Goal: Task Accomplishment & Management: Use online tool/utility

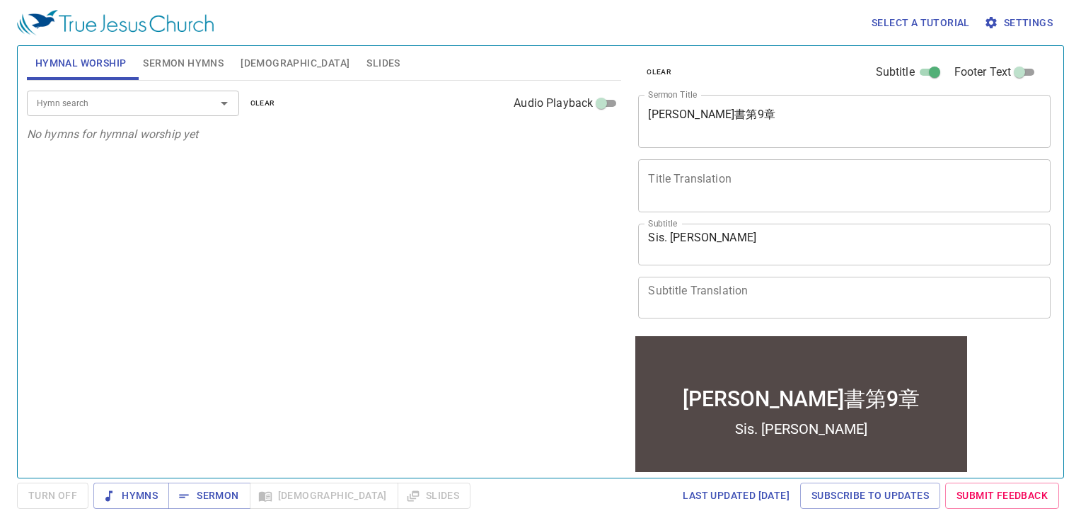
click at [1030, 21] on span "Settings" at bounding box center [1020, 23] width 66 height 18
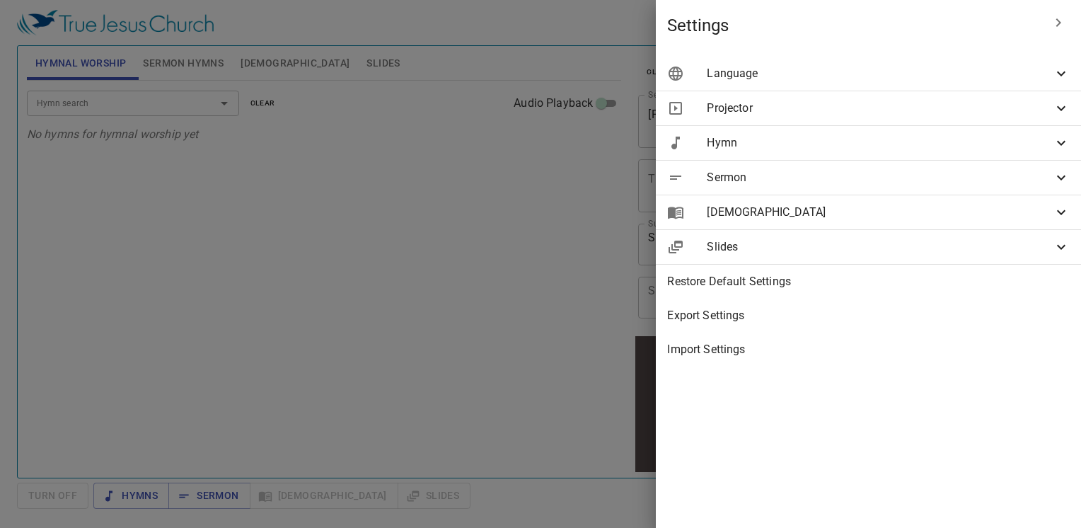
click at [1059, 74] on icon at bounding box center [1061, 73] width 8 height 5
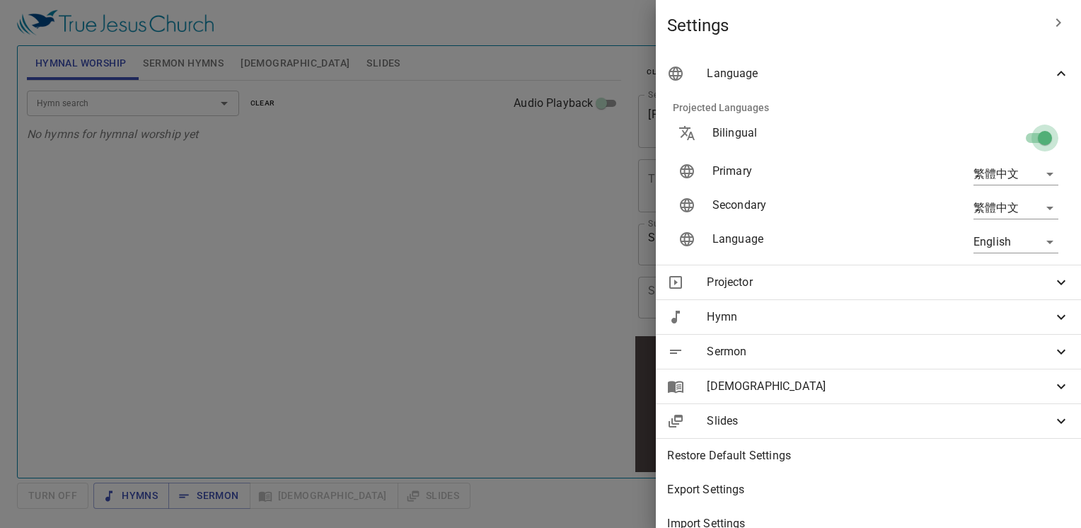
click at [1019, 142] on input "checkbox" at bounding box center [1045, 140] width 81 height 27
checkbox input "false"
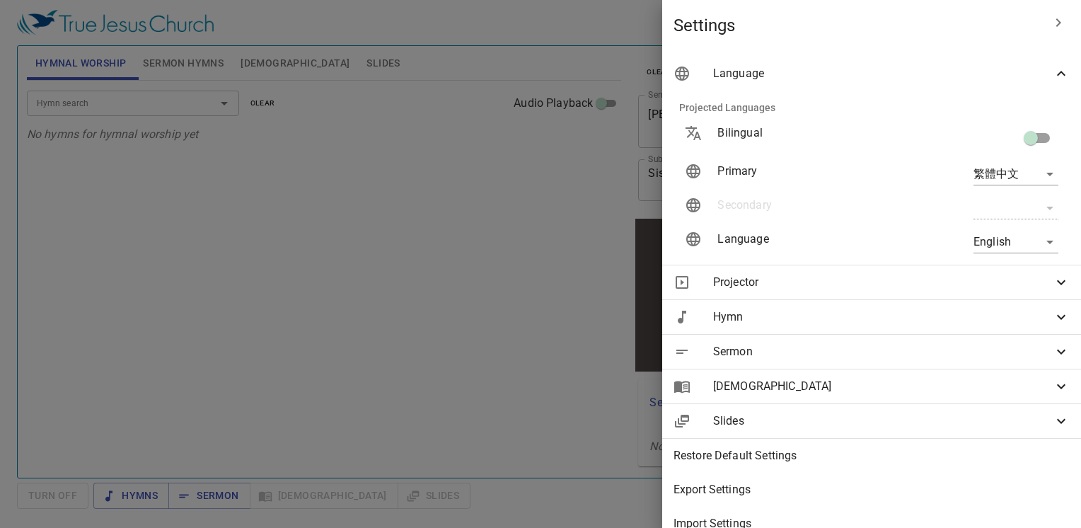
click at [350, 185] on div at bounding box center [540, 264] width 1081 height 528
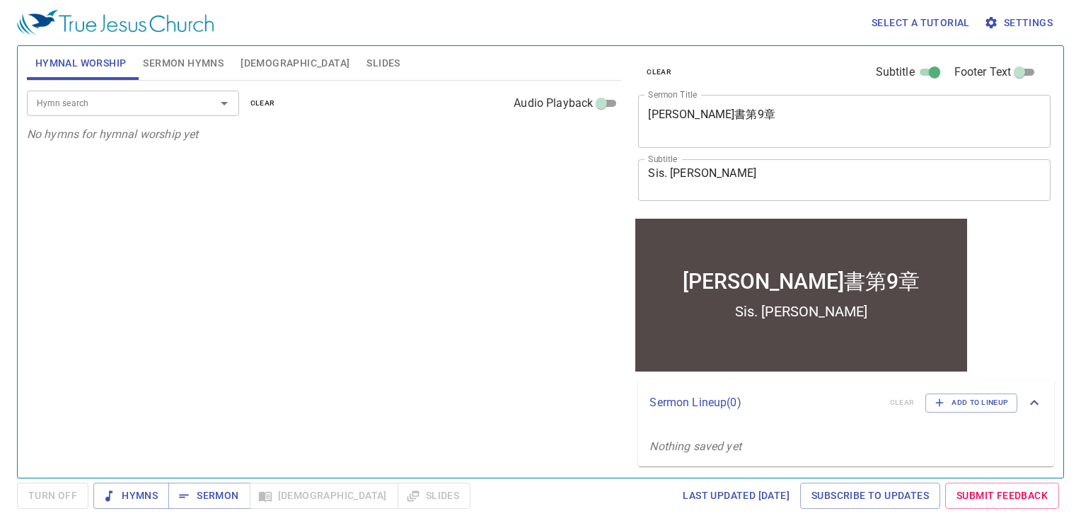
click at [187, 62] on span "Sermon Hymns" at bounding box center [183, 63] width 81 height 18
click at [255, 69] on span "[DEMOGRAPHIC_DATA]" at bounding box center [295, 63] width 109 height 18
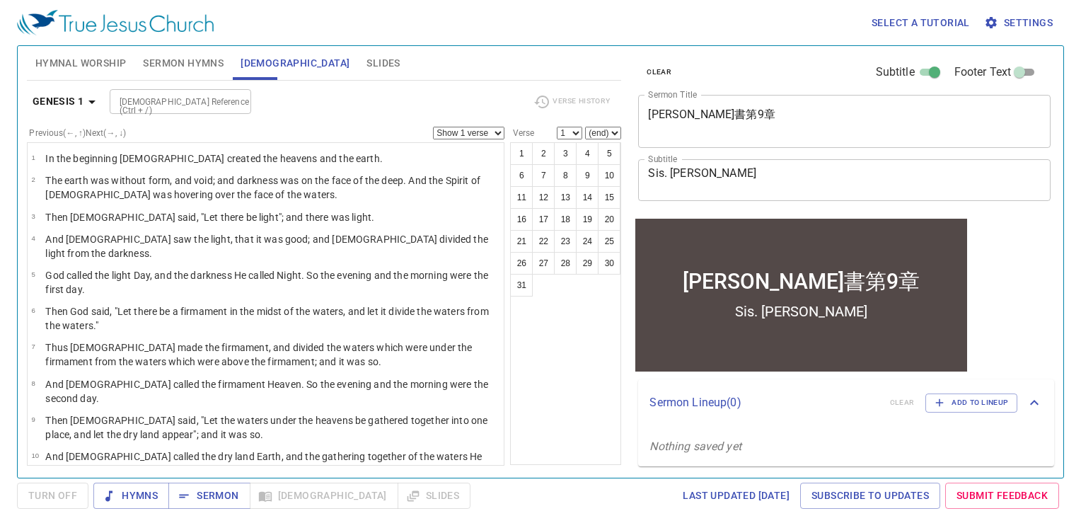
click at [367, 66] on span "Slides" at bounding box center [383, 63] width 33 height 18
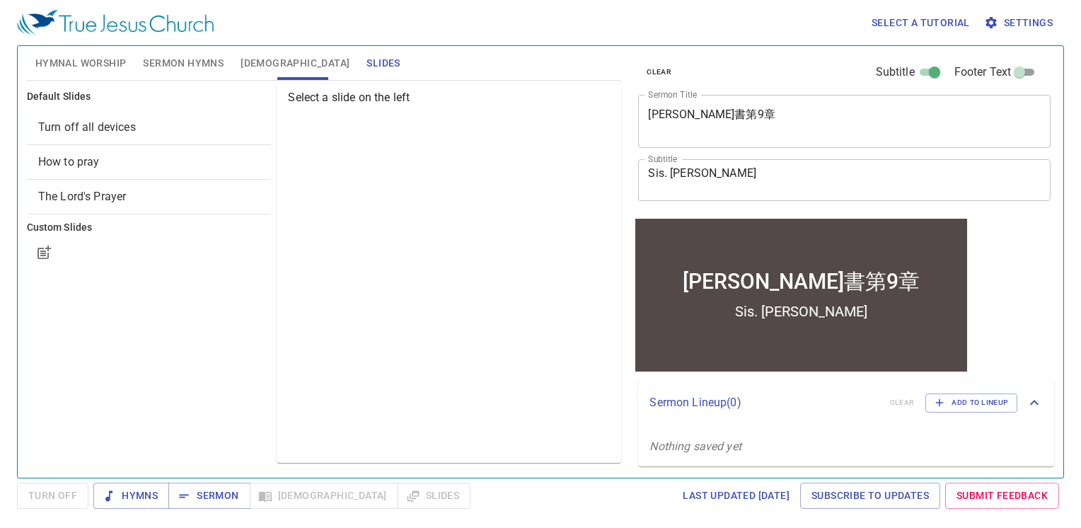
click at [1030, 21] on span "Settings" at bounding box center [1020, 23] width 66 height 18
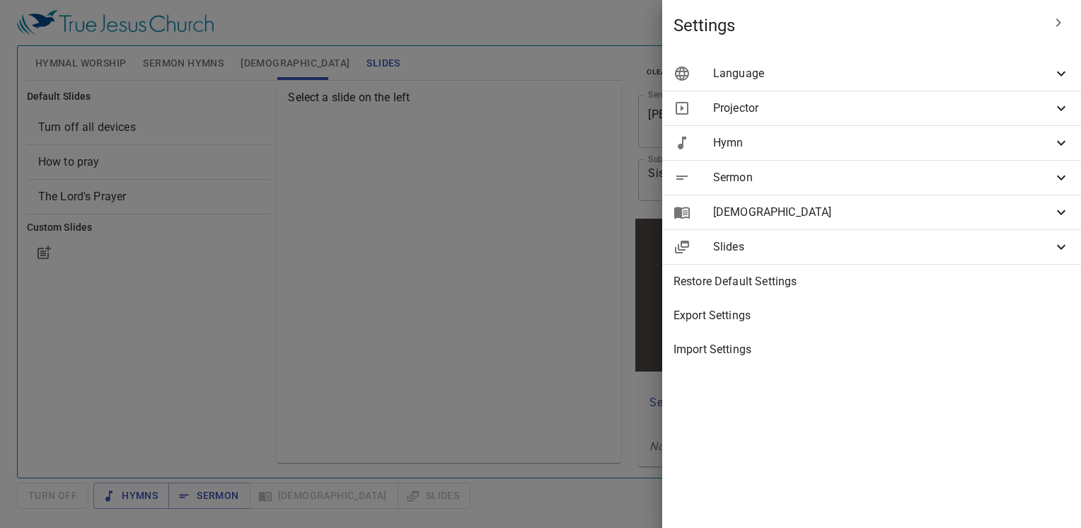
click at [1067, 74] on icon at bounding box center [1061, 73] width 17 height 17
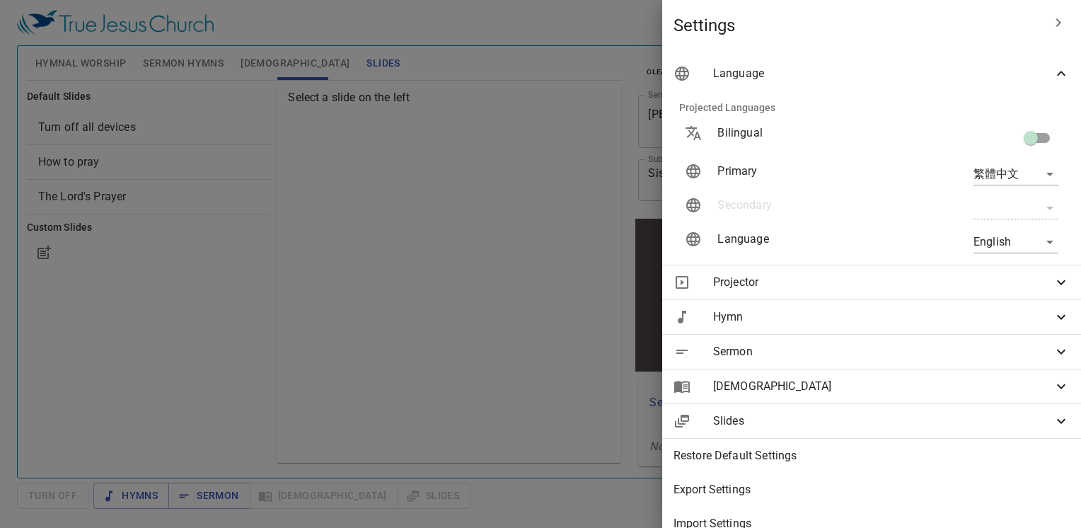
click at [462, 277] on div at bounding box center [540, 264] width 1081 height 528
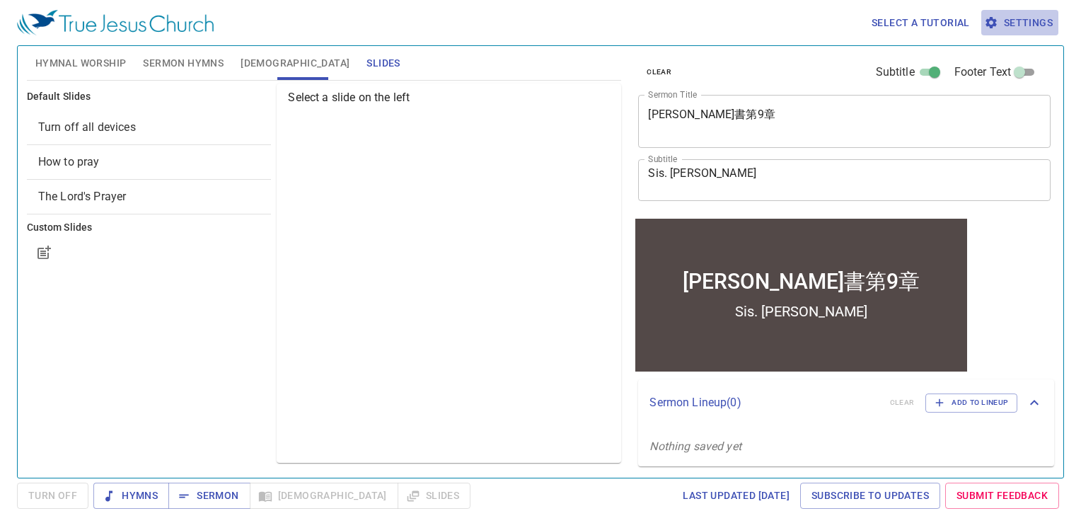
click at [1030, 18] on span "Settings" at bounding box center [1020, 23] width 66 height 18
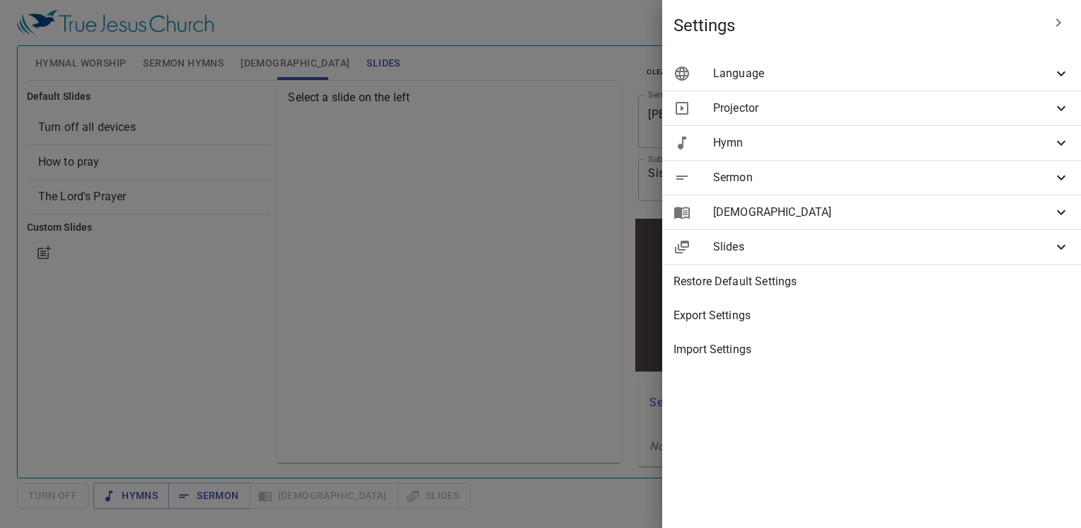
click at [1056, 75] on icon at bounding box center [1061, 73] width 17 height 17
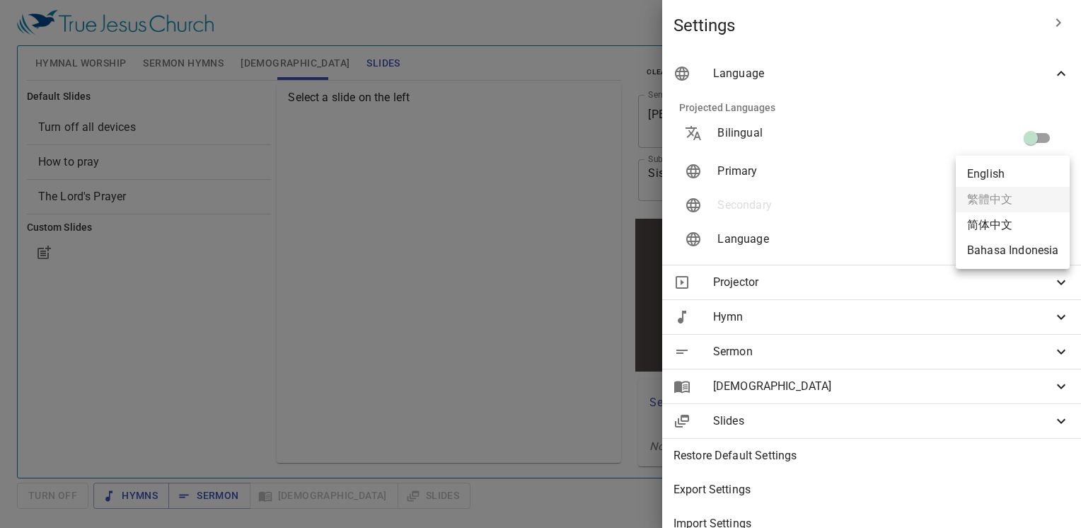
click at [1034, 174] on body "Select a tutorial Settings Hymnal Worship Sermon Hymns [DEMOGRAPHIC_DATA] Slide…" at bounding box center [540, 264] width 1081 height 528
click at [498, 239] on div at bounding box center [540, 264] width 1081 height 528
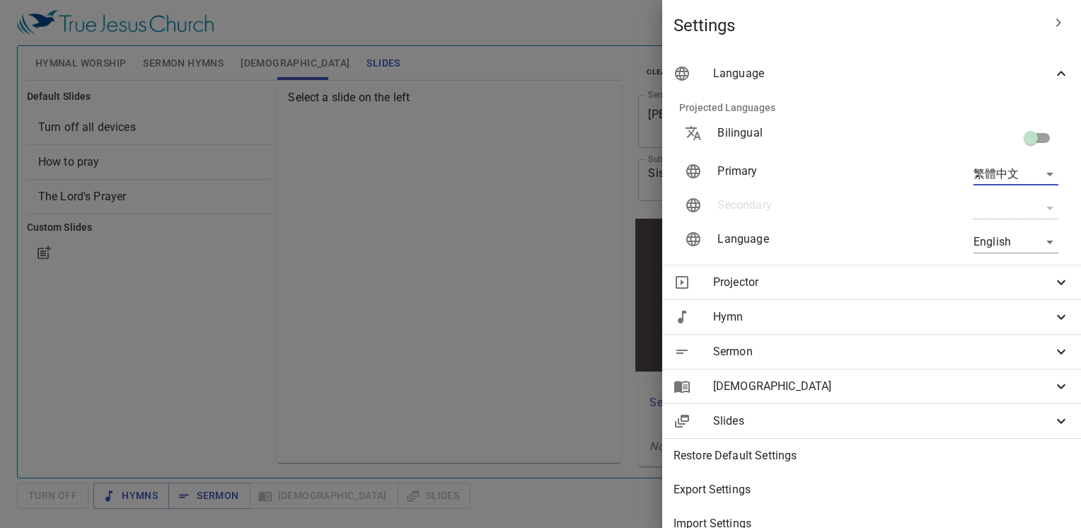
click at [500, 240] on div at bounding box center [540, 264] width 1081 height 528
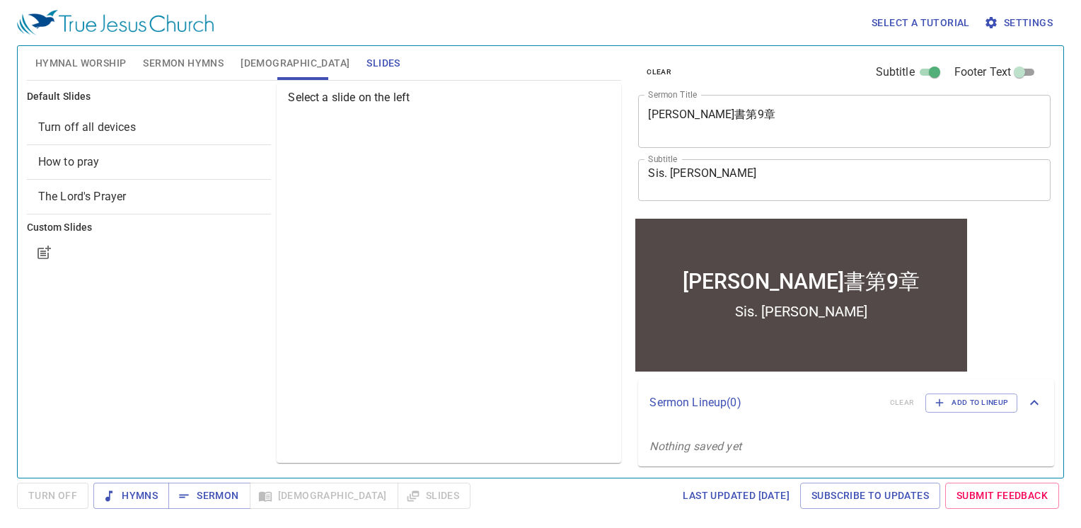
click at [258, 63] on span "[DEMOGRAPHIC_DATA]" at bounding box center [295, 63] width 109 height 18
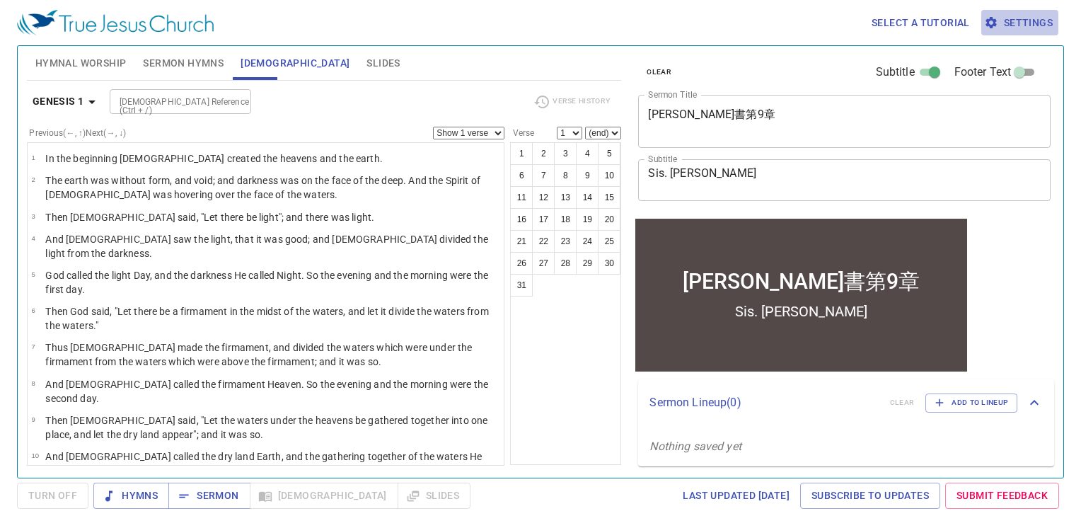
click at [1042, 27] on span "Settings" at bounding box center [1020, 23] width 66 height 18
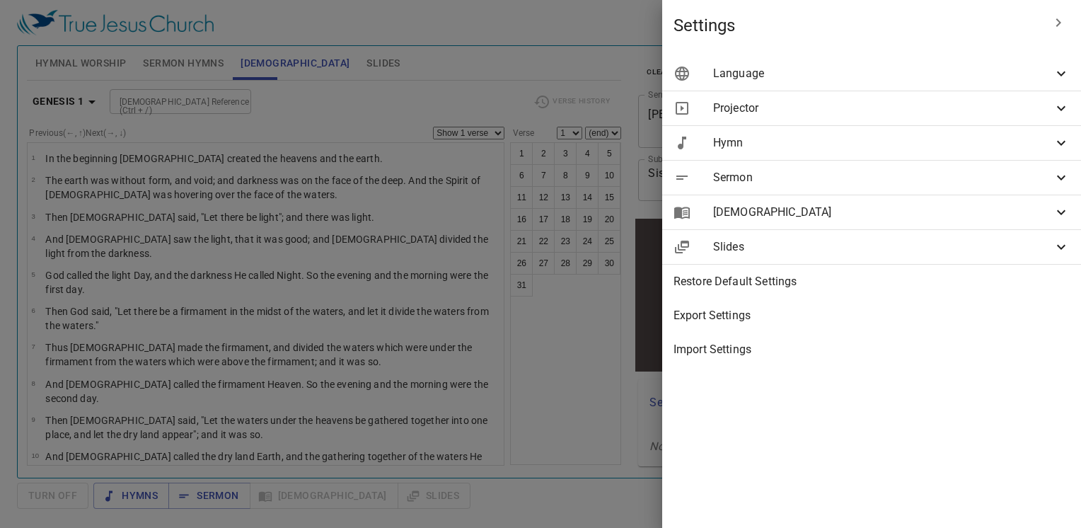
click at [1068, 74] on icon at bounding box center [1061, 73] width 17 height 17
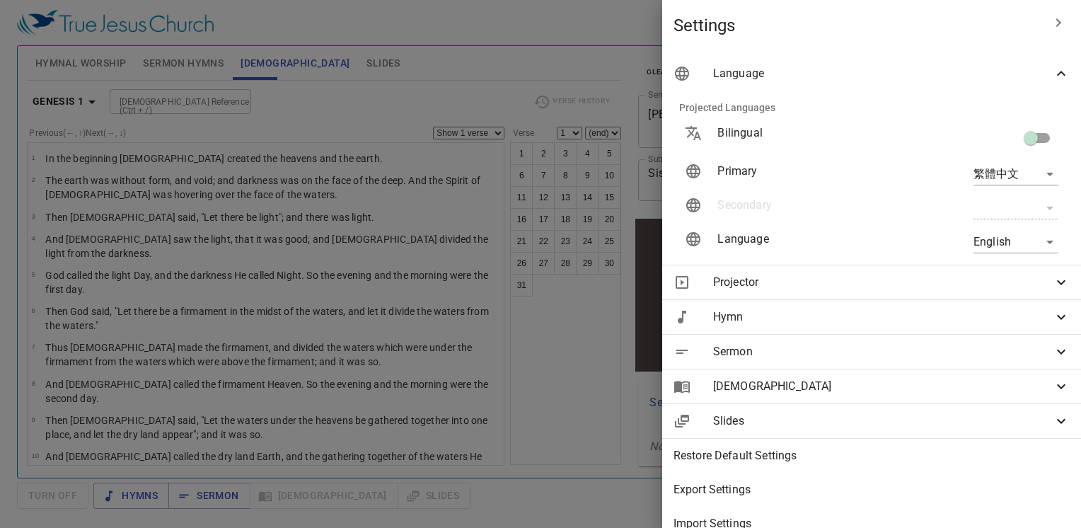
click at [1039, 137] on input "checkbox" at bounding box center [1031, 140] width 81 height 27
checkbox input "true"
type input "en"
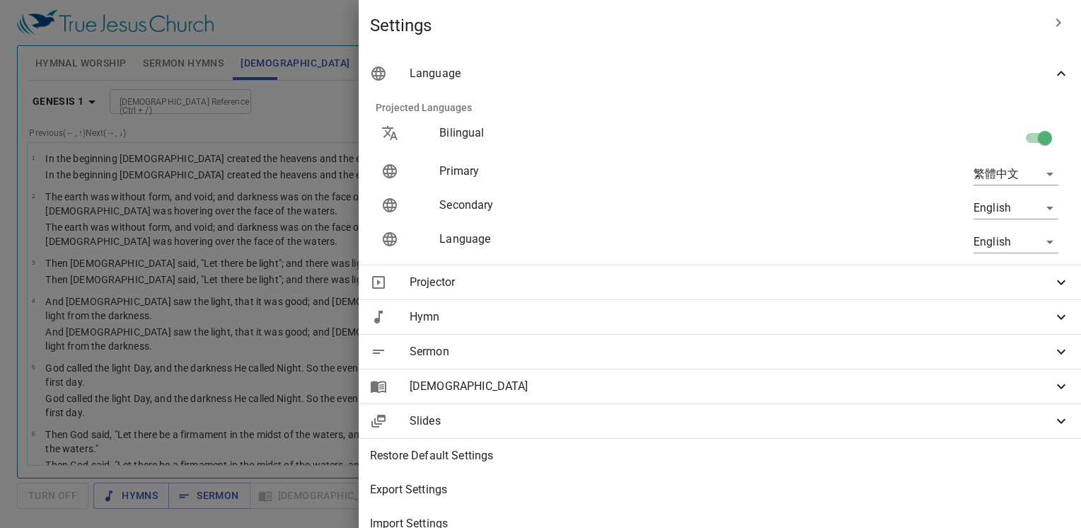
click at [1022, 136] on input "checkbox" at bounding box center [1045, 140] width 81 height 27
checkbox input "false"
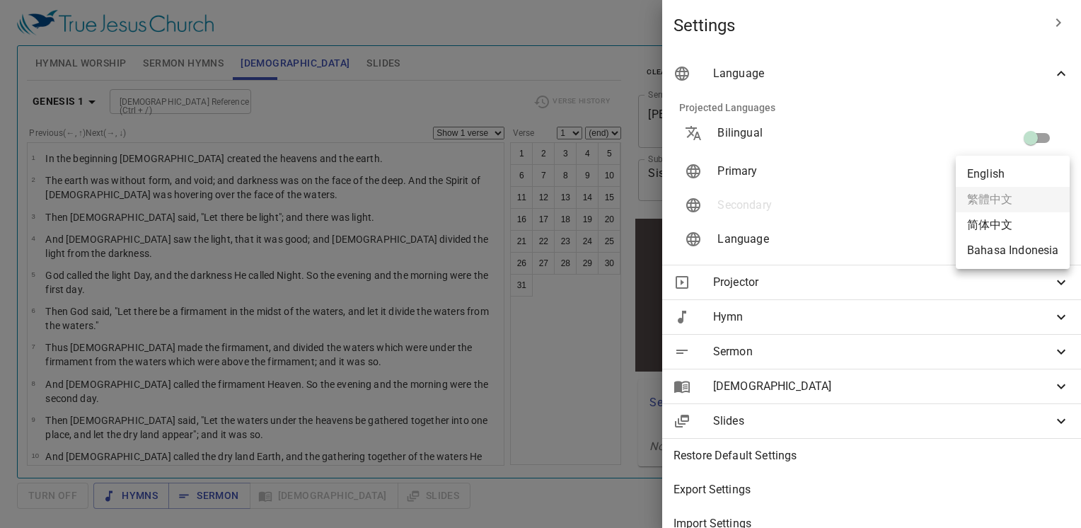
click at [1044, 175] on body "Select a tutorial Settings Hymnal Worship Sermon Hymns [DEMOGRAPHIC_DATA] Slide…" at bounding box center [540, 264] width 1081 height 528
click at [994, 169] on li "English" at bounding box center [1013, 173] width 114 height 25
type input "en"
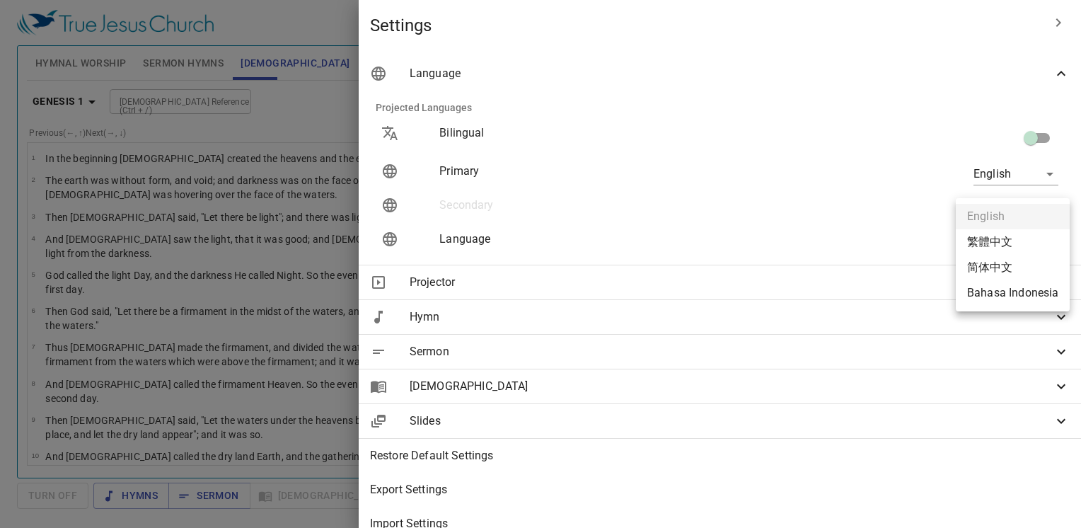
click at [1037, 247] on body "Select a tutorial Settings Hymnal Worship Sermon Hymns [DEMOGRAPHIC_DATA] Slide…" at bounding box center [540, 264] width 1081 height 528
click at [991, 241] on li "繁體中文" at bounding box center [1013, 241] width 114 height 25
type input "zh"
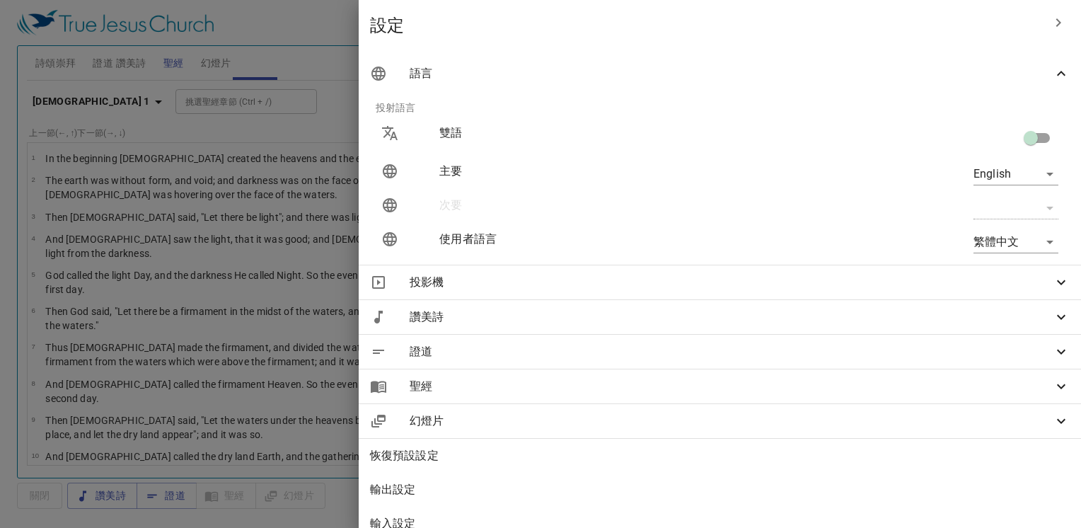
click at [190, 101] on div at bounding box center [540, 264] width 1081 height 528
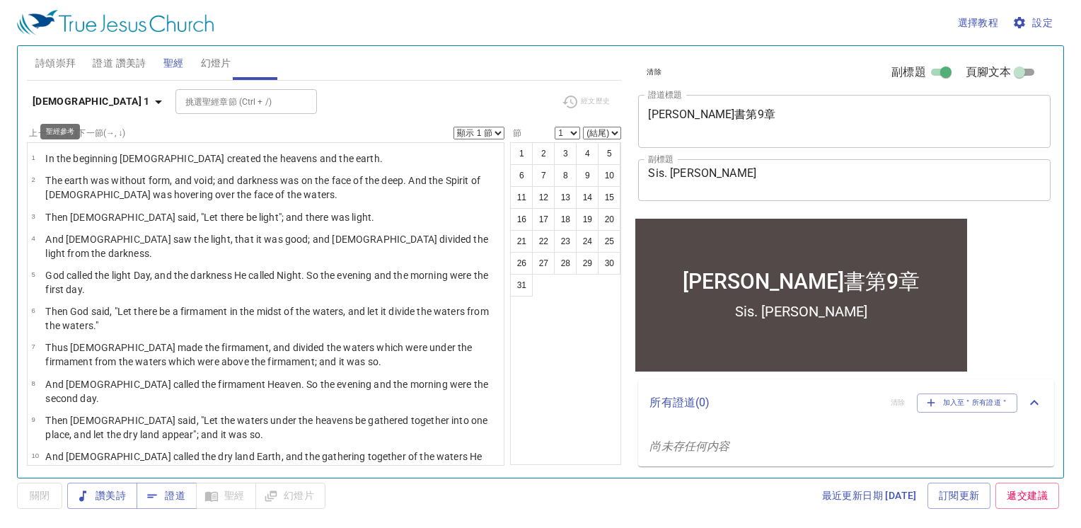
click at [150, 99] on icon "button" at bounding box center [158, 101] width 17 height 17
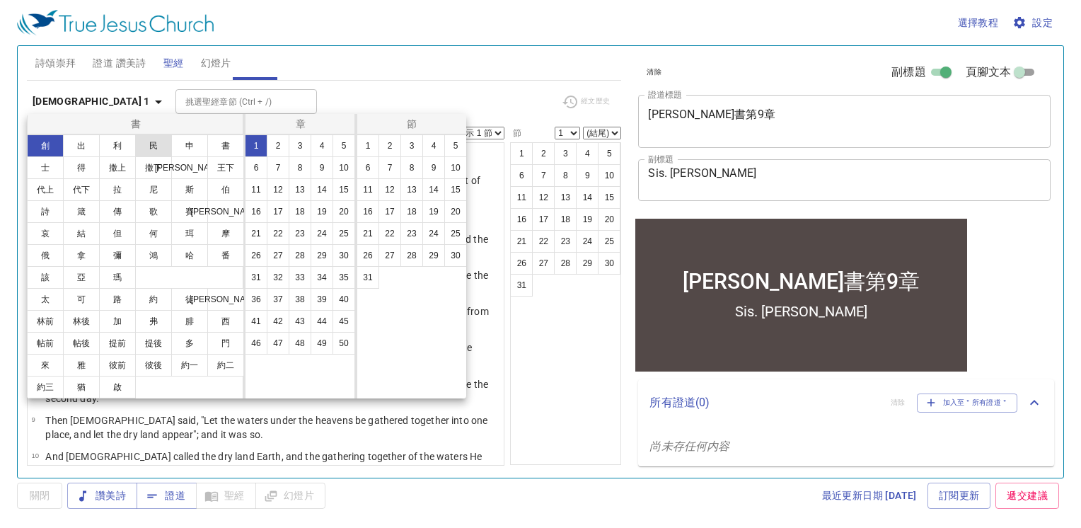
click at [161, 147] on button "民" at bounding box center [153, 145] width 37 height 23
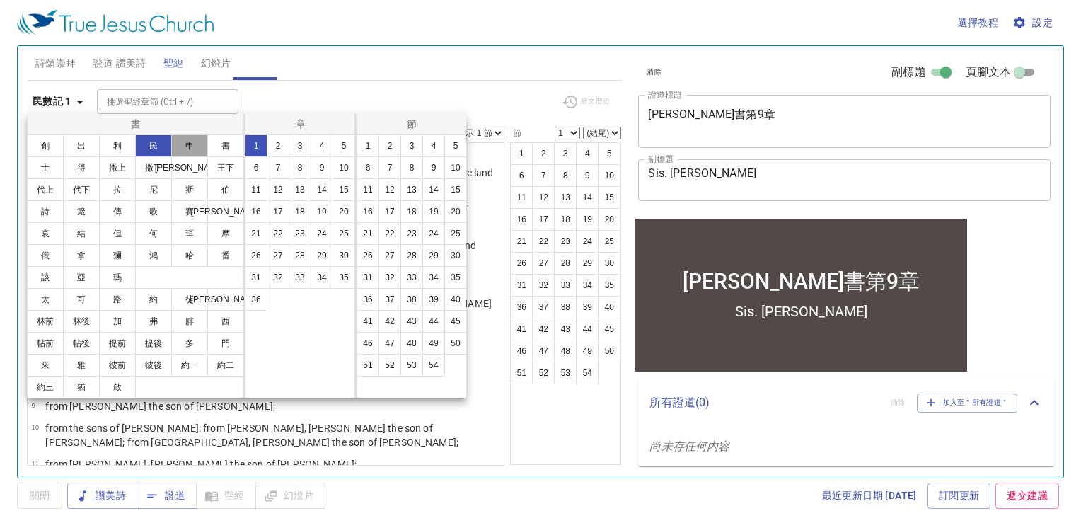
click at [189, 144] on button "申" at bounding box center [189, 145] width 37 height 23
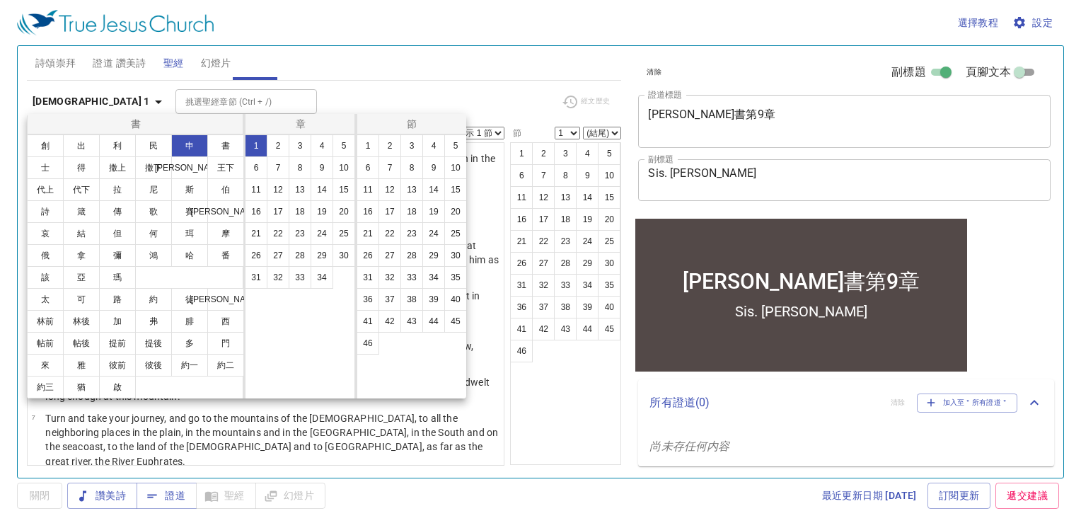
click at [476, 61] on div at bounding box center [540, 264] width 1081 height 528
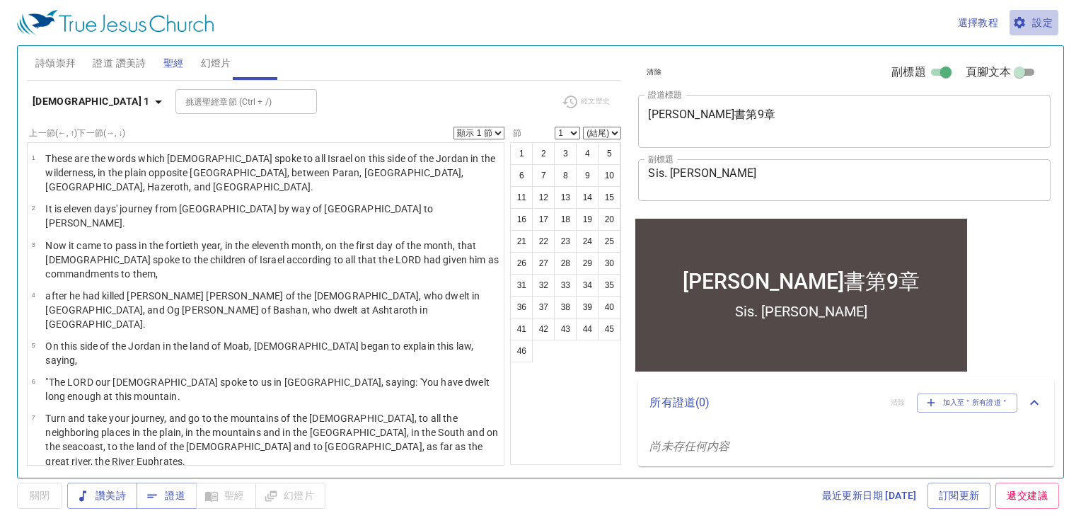
click at [1035, 26] on span "設定" at bounding box center [1035, 23] width 38 height 18
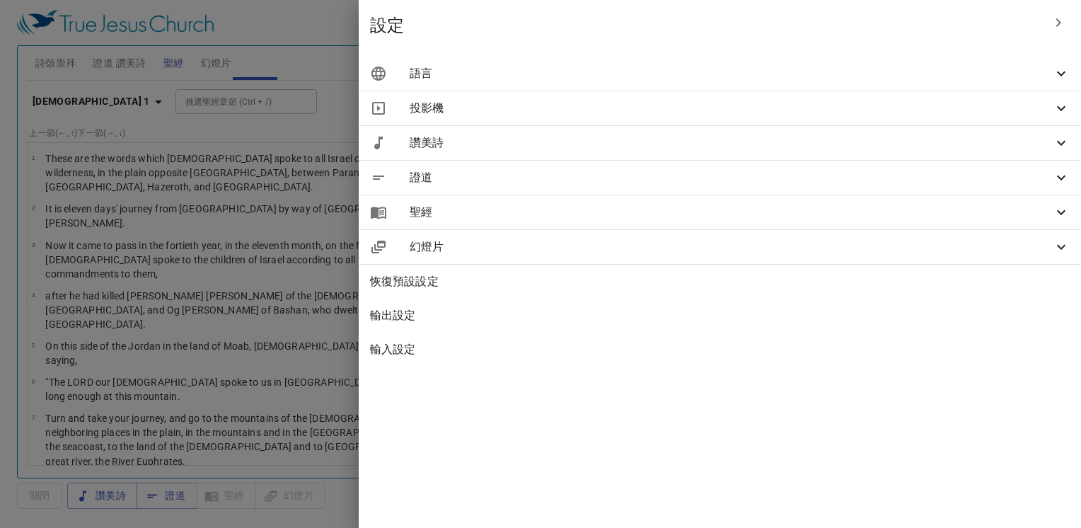
click at [1064, 74] on icon at bounding box center [1061, 73] width 8 height 5
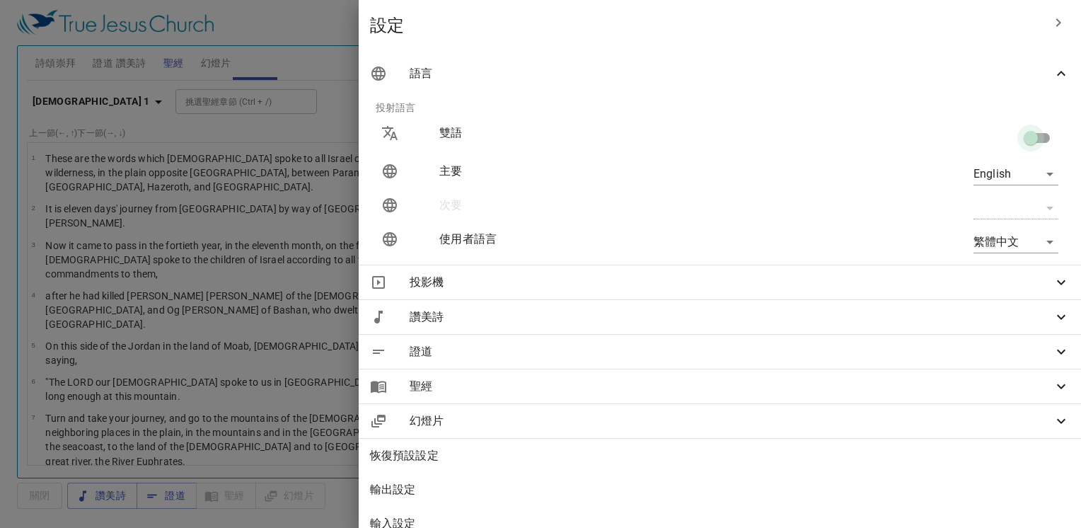
click at [1035, 140] on input "checkbox" at bounding box center [1031, 140] width 81 height 27
checkbox input "true"
type input "zh"
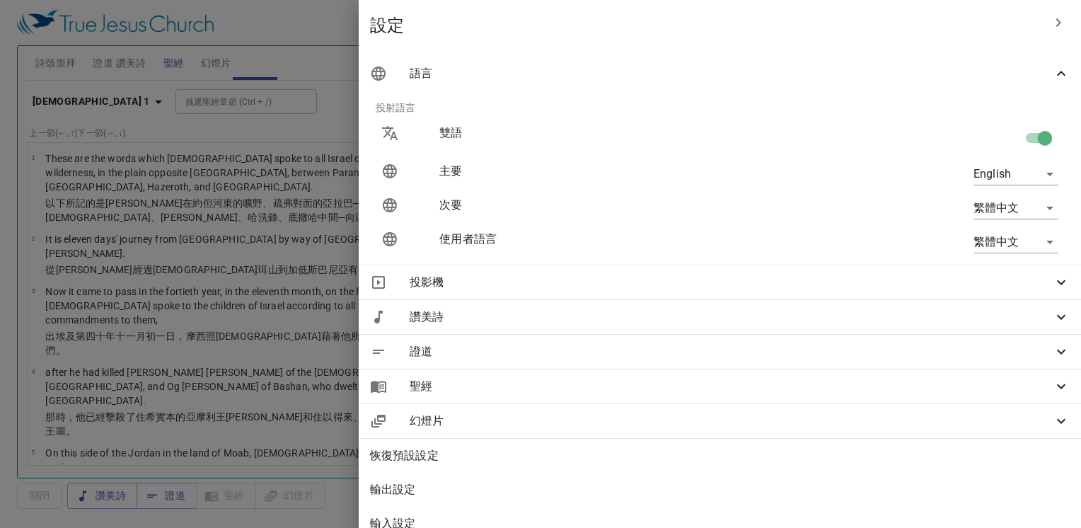
click at [1013, 134] on input "checkbox" at bounding box center [1045, 140] width 81 height 27
checkbox input "false"
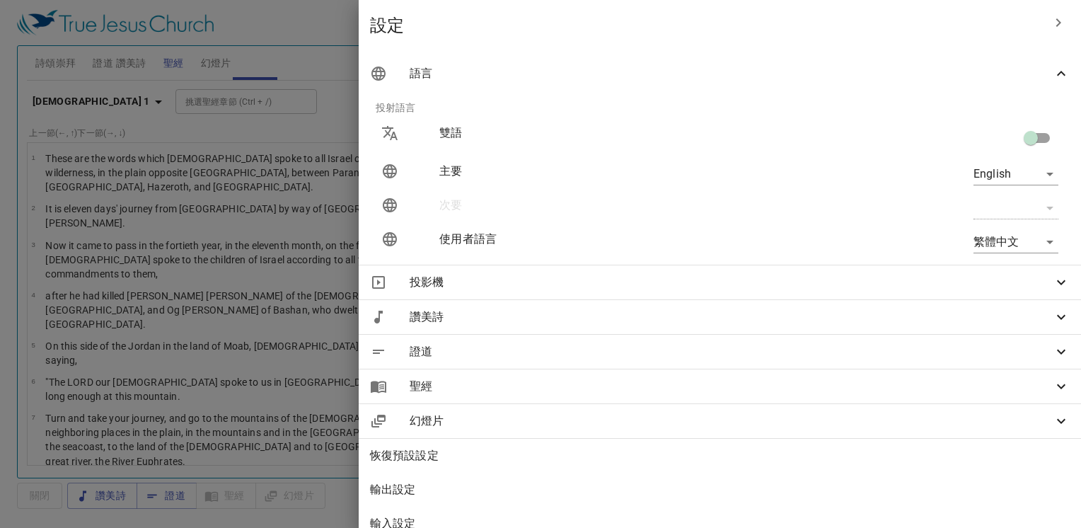
click at [1039, 177] on body "選擇教程 設定 詩頌崇拜 證道 讚美詩 聖經 幻燈片 詩歌搜尋 詩歌搜尋 清除 播放音頻 詩頌崇拜還未選讚美詩 詩歌搜尋 詩歌搜尋 清除 播放音頻 證道還未選…" at bounding box center [540, 264] width 1081 height 528
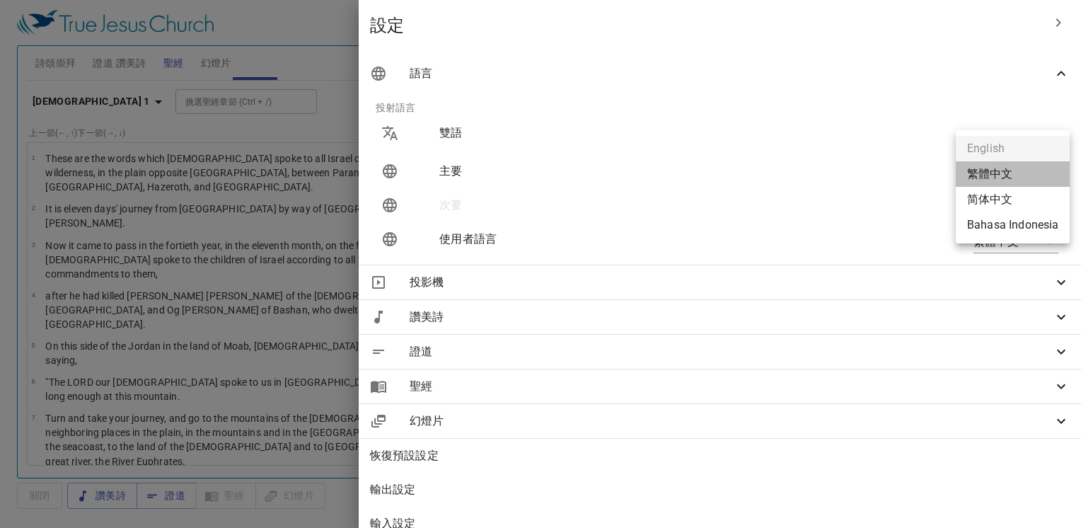
click at [1015, 175] on li "繁體中文" at bounding box center [1013, 173] width 114 height 25
type input "zh"
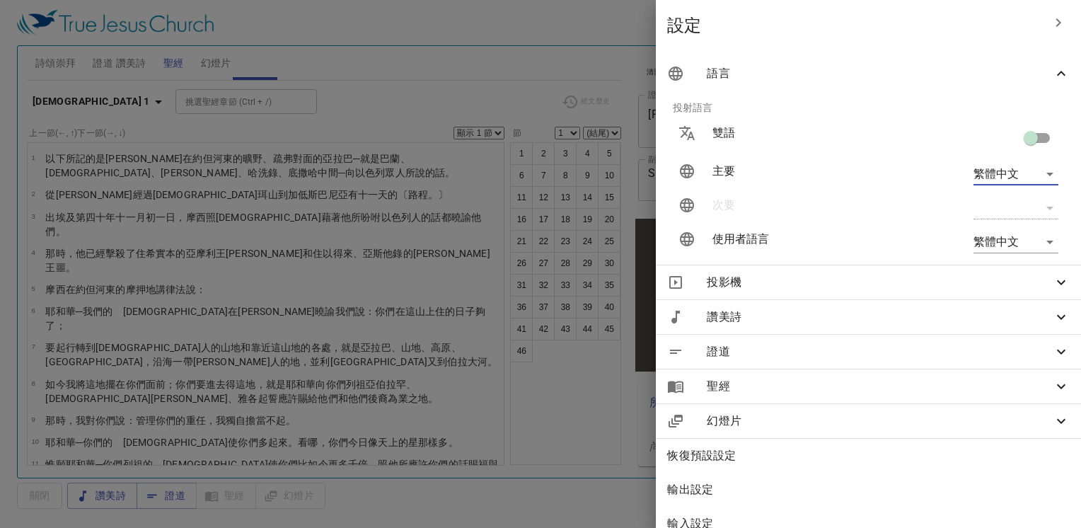
click at [1042, 236] on body "選擇教程 設定 詩頌崇拜 證道 讚美詩 聖經 幻燈片 詩歌搜尋 詩歌搜尋 清除 播放音頻 詩頌崇拜還未選讚美詩 詩歌搜尋 詩歌搜尋 清除 播放音頻 證道還未選…" at bounding box center [540, 264] width 1081 height 528
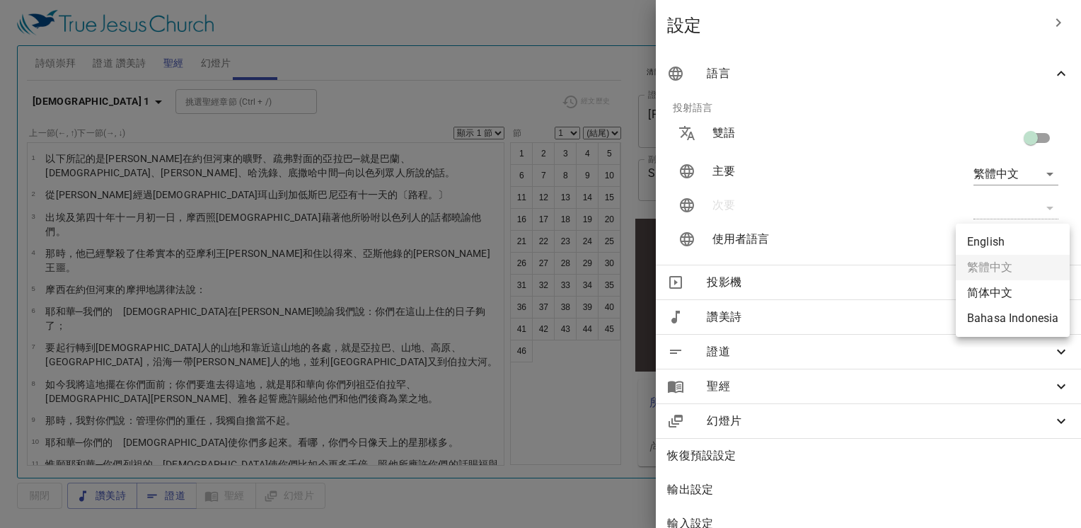
click at [982, 241] on li "English" at bounding box center [1013, 241] width 114 height 25
type input "en"
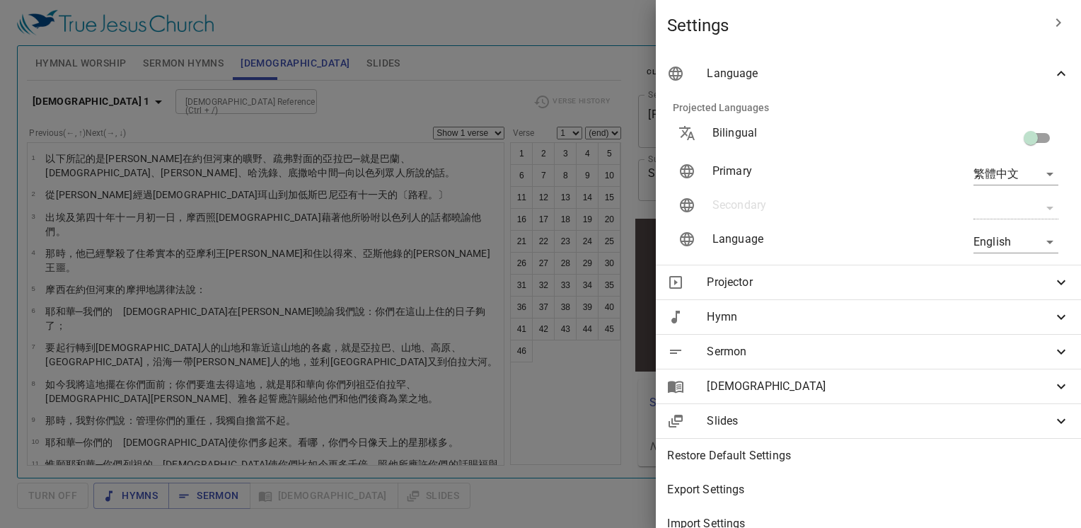
click at [558, 33] on div at bounding box center [540, 264] width 1081 height 528
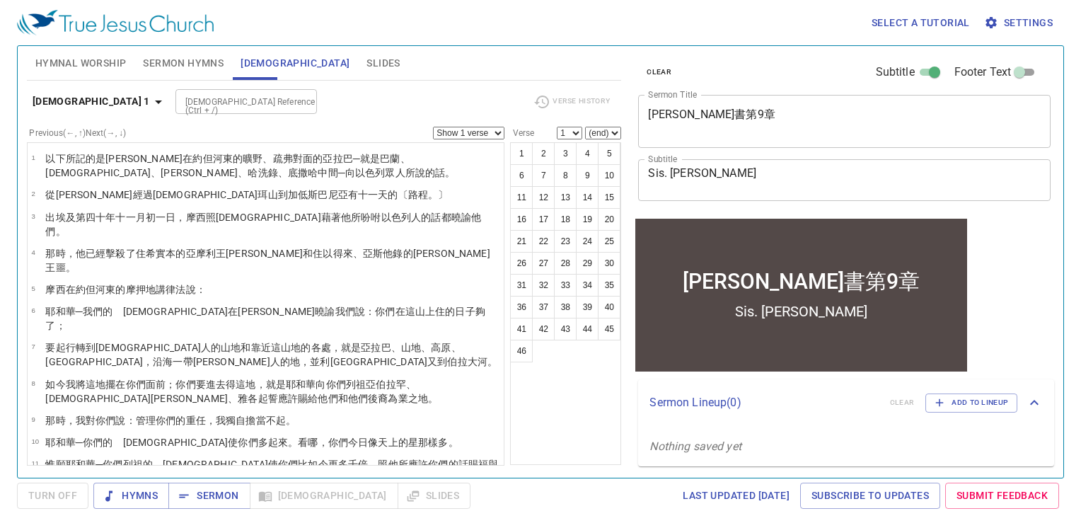
click at [194, 108] on input "[DEMOGRAPHIC_DATA] Reference (Ctrl + /)" at bounding box center [235, 101] width 110 height 16
type input "de 25"
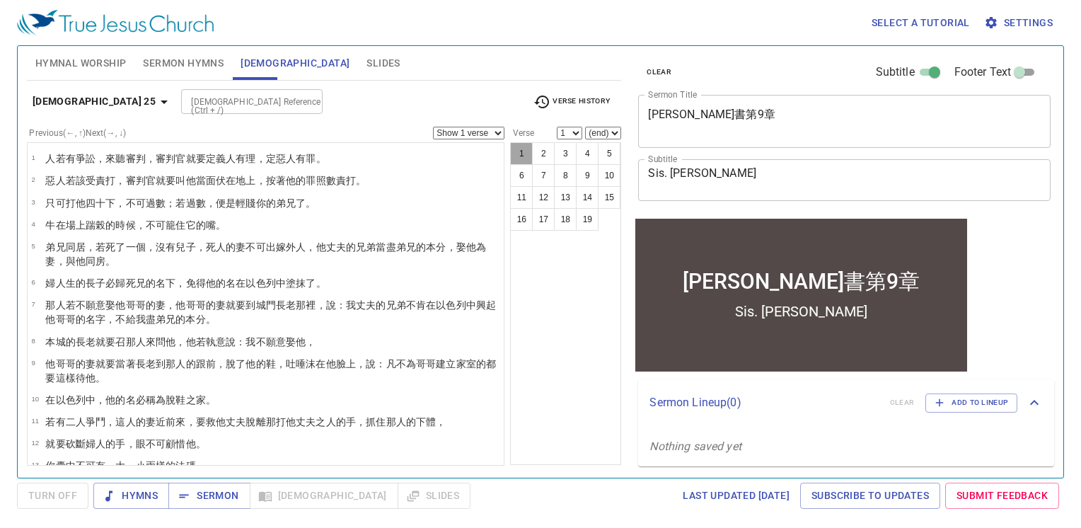
click at [514, 159] on button "1" at bounding box center [521, 153] width 23 height 23
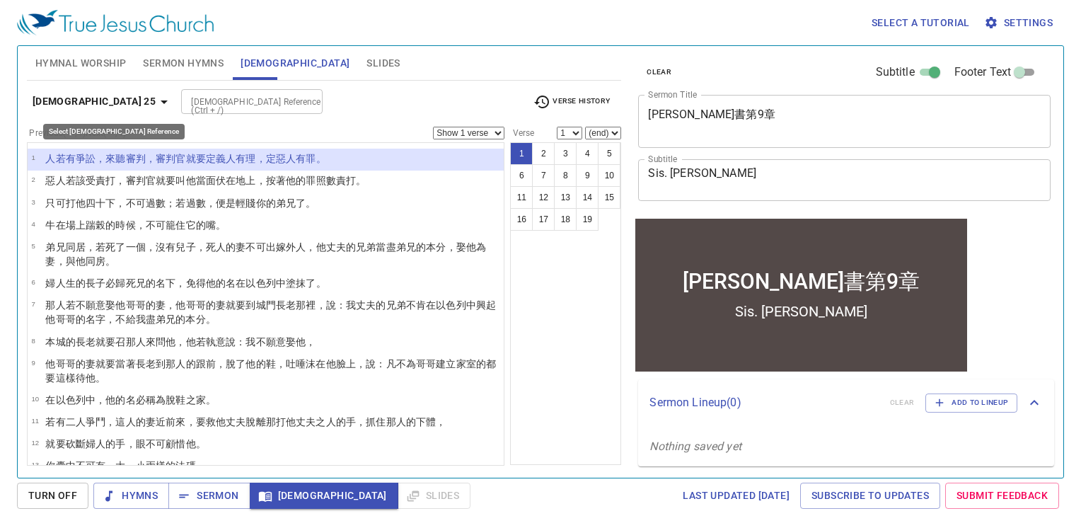
click at [156, 103] on icon "button" at bounding box center [164, 101] width 17 height 17
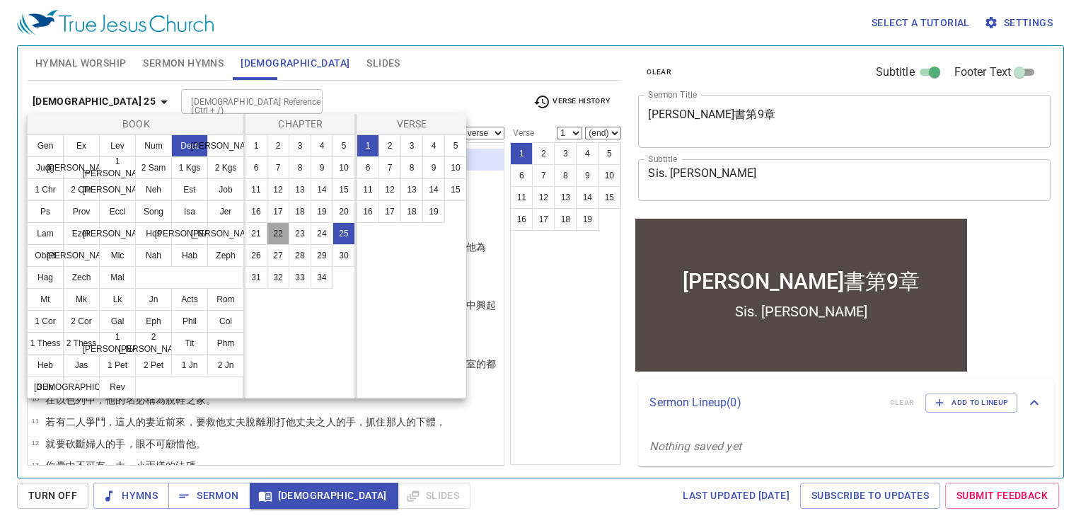
click at [276, 233] on button "22" at bounding box center [278, 233] width 23 height 23
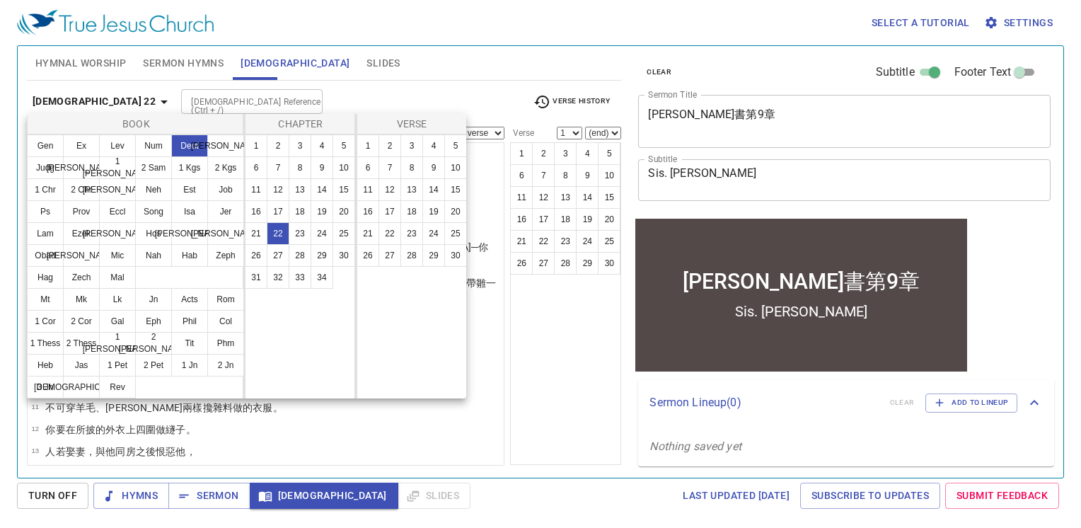
click at [558, 385] on div at bounding box center [540, 264] width 1081 height 528
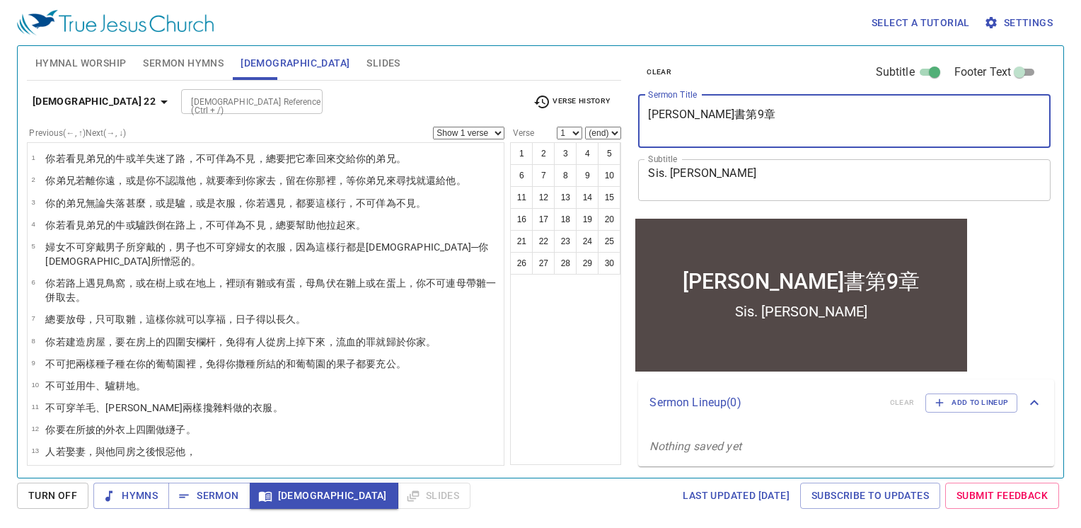
click at [680, 109] on textarea "[PERSON_NAME]書第9章" at bounding box center [844, 121] width 393 height 27
click at [698, 112] on textarea "[PERSON_NAME]書第9章" at bounding box center [844, 121] width 393 height 27
click at [686, 115] on textarea "[PERSON_NAME]書第22章" at bounding box center [844, 121] width 393 height 27
type textarea "[DEMOGRAPHIC_DATA]第22章"
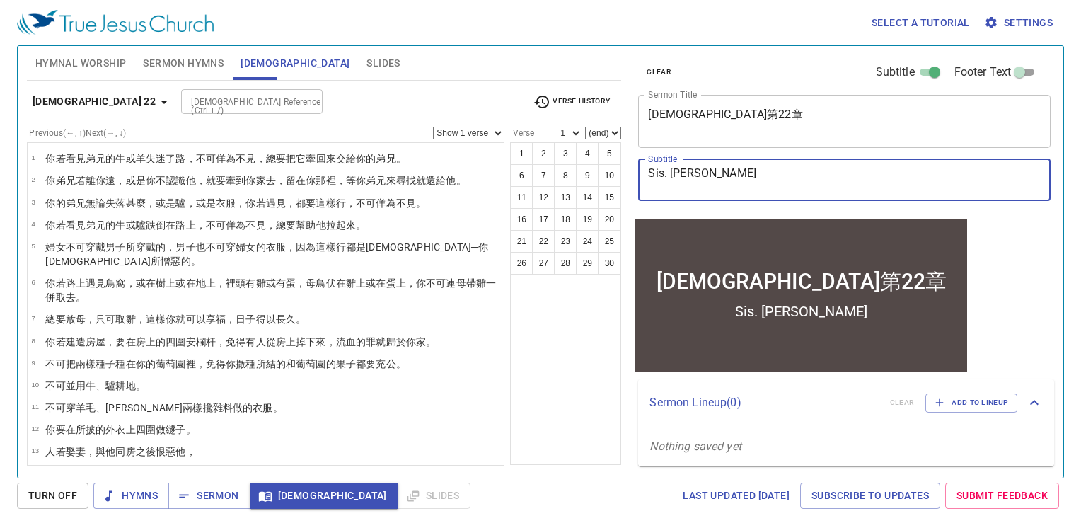
click at [703, 174] on textarea "Sis. [PERSON_NAME]" at bounding box center [844, 179] width 393 height 27
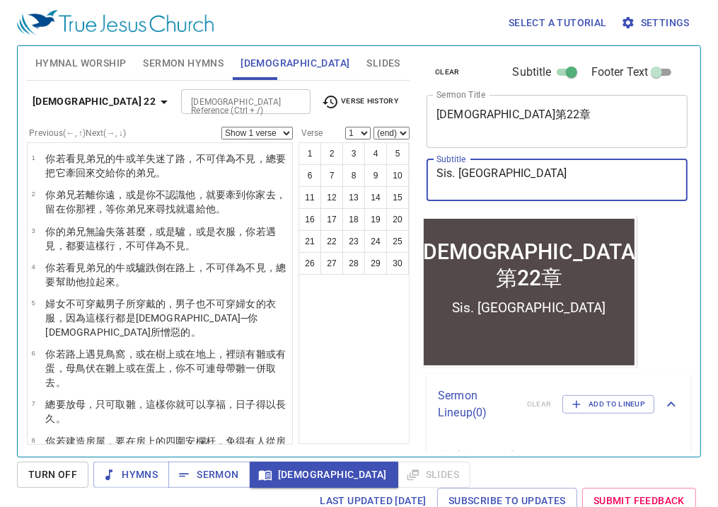
type textarea "Sis. [GEOGRAPHIC_DATA]"
click at [314, 148] on button "1" at bounding box center [310, 153] width 23 height 23
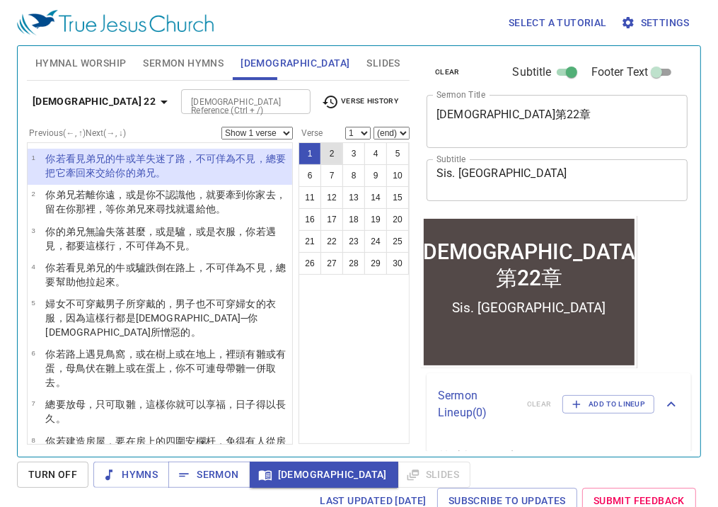
click at [335, 149] on button "2" at bounding box center [332, 153] width 23 height 23
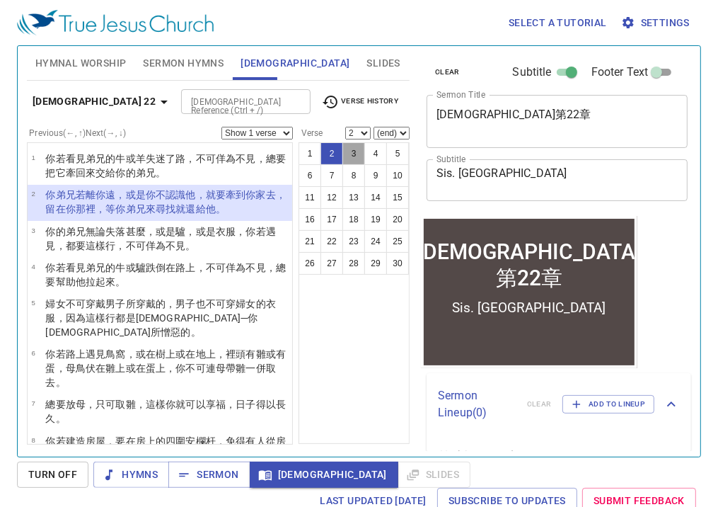
click at [345, 151] on button "3" at bounding box center [354, 153] width 23 height 23
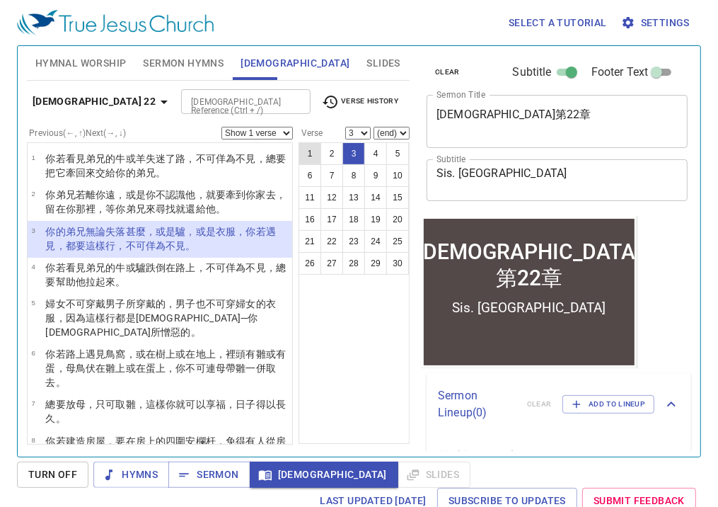
click at [306, 153] on button "1" at bounding box center [310, 153] width 23 height 23
select select "1"
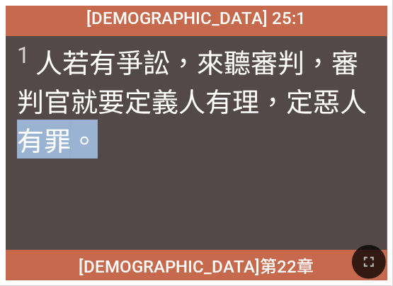
drag, startPoint x: 392, startPoint y: 107, endPoint x: 365, endPoint y: 109, distance: 27.0
click at [365, 109] on div "[DEMOGRAPHIC_DATA]記 25:1 [DEMOGRAPHIC_DATA] 25:1 1 人 若有爭訟 ，來 聽審判 ，審判官就要定 義人 有理 …" at bounding box center [196, 143] width 393 height 286
drag, startPoint x: 365, startPoint y: 109, endPoint x: 271, endPoint y: 156, distance: 105.1
click at [271, 156] on span "1 人 若有爭訟 ，來 聽審判 ，審判官就要定 義人 有理 ，定惡人 有罪 。" at bounding box center [196, 100] width 359 height 117
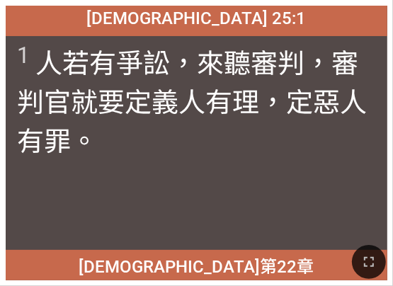
drag, startPoint x: 271, startPoint y: 156, endPoint x: 206, endPoint y: 270, distance: 131.8
click at [206, 270] on div at bounding box center [196, 262] width 393 height 48
click at [383, 272] on div at bounding box center [196, 262] width 393 height 48
